Goal: Task Accomplishment & Management: Manage account settings

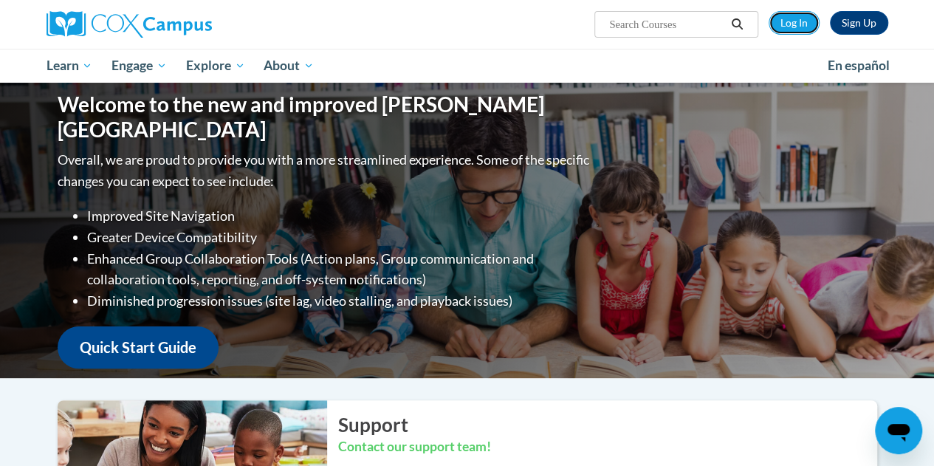
click at [797, 23] on link "Log In" at bounding box center [793, 23] width 51 height 24
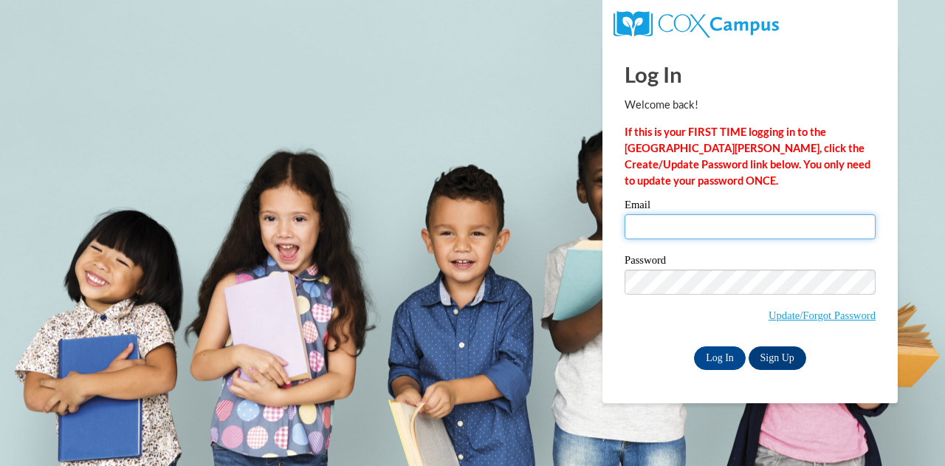
click at [660, 229] on input "Email" at bounding box center [749, 226] width 251 height 25
type input "Shari.McClain@decal.ga.gov"
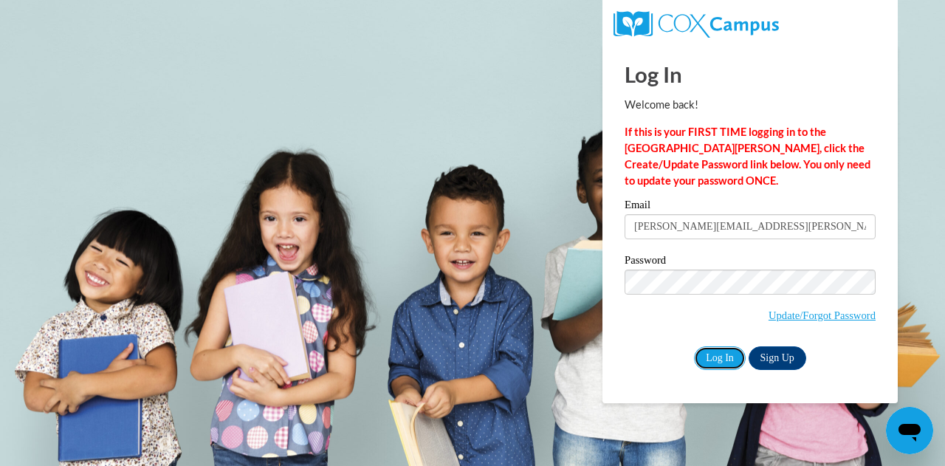
click at [715, 363] on input "Log In" at bounding box center [720, 358] width 52 height 24
